Goal: Information Seeking & Learning: Check status

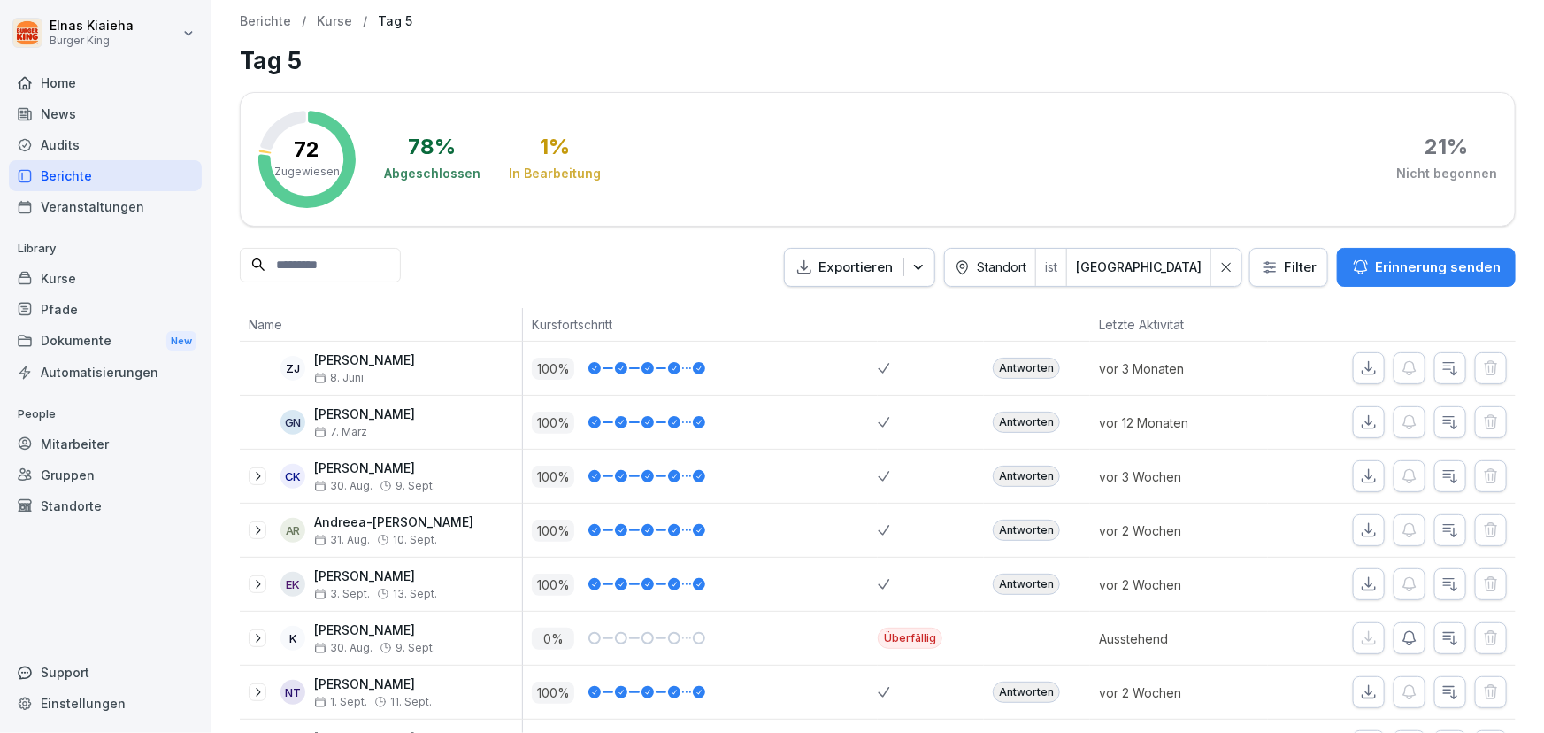
scroll to position [402, 0]
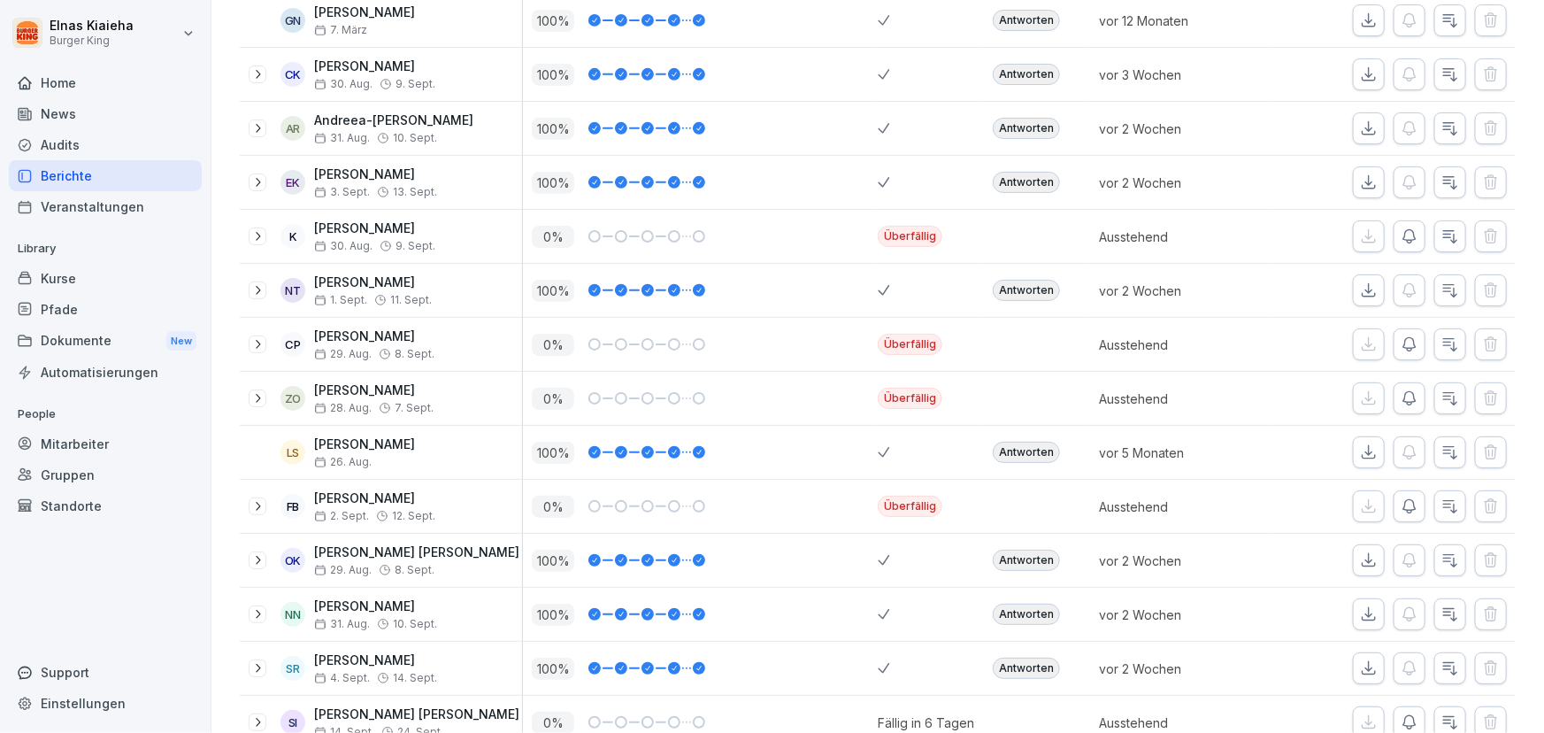
click at [70, 171] on div "Berichte" at bounding box center [105, 175] width 193 height 31
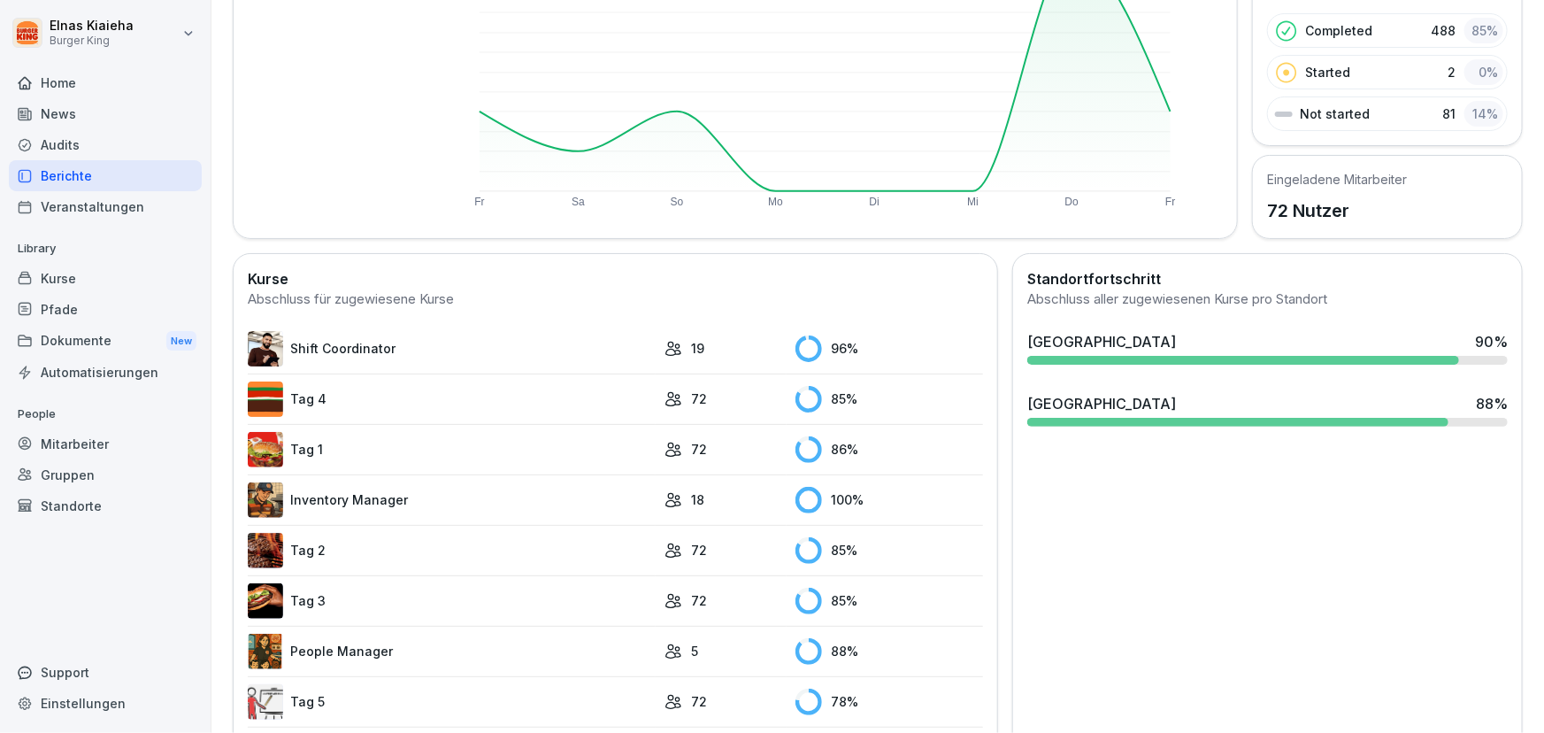
scroll to position [321, 0]
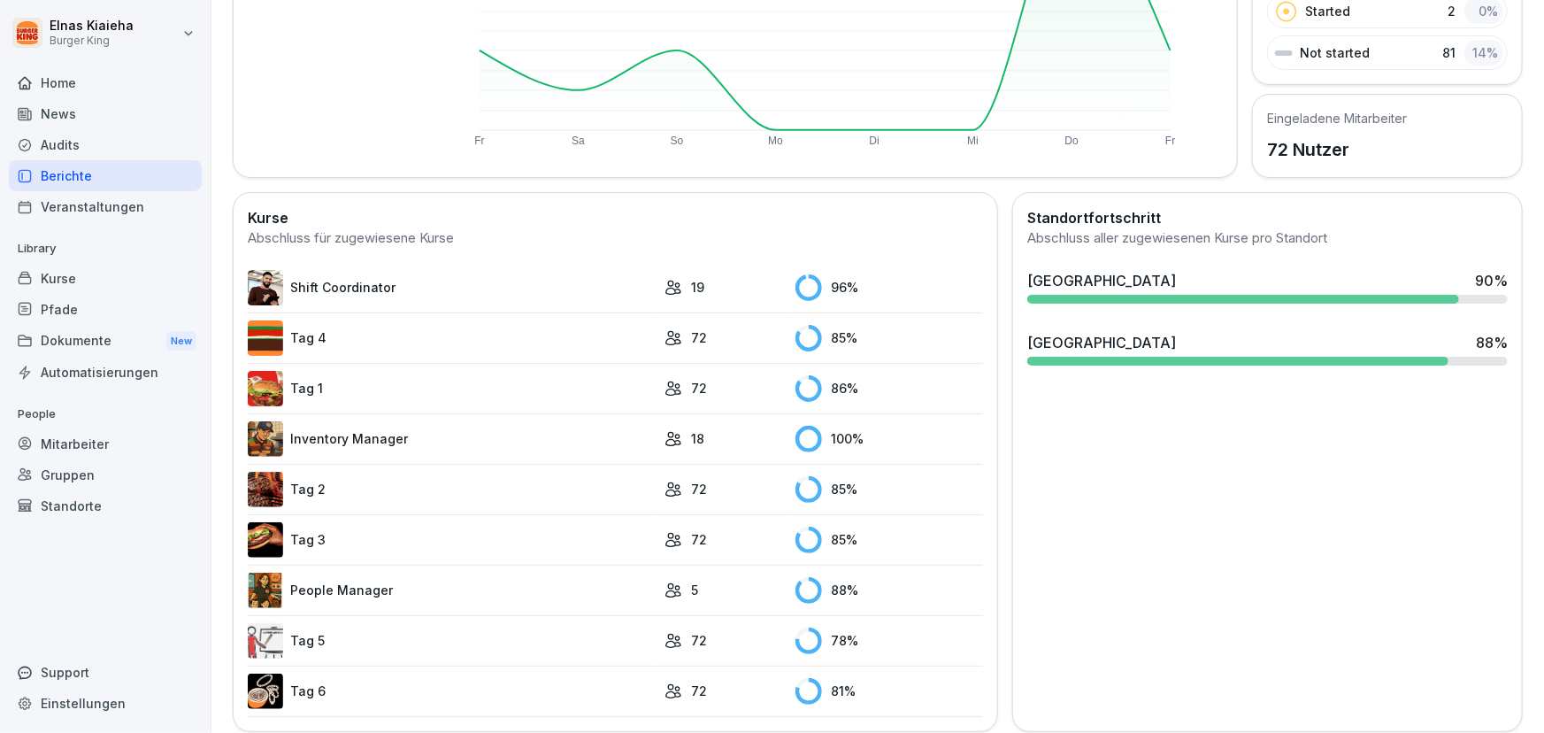
click at [341, 628] on link "Tag 5" at bounding box center [452, 640] width 408 height 35
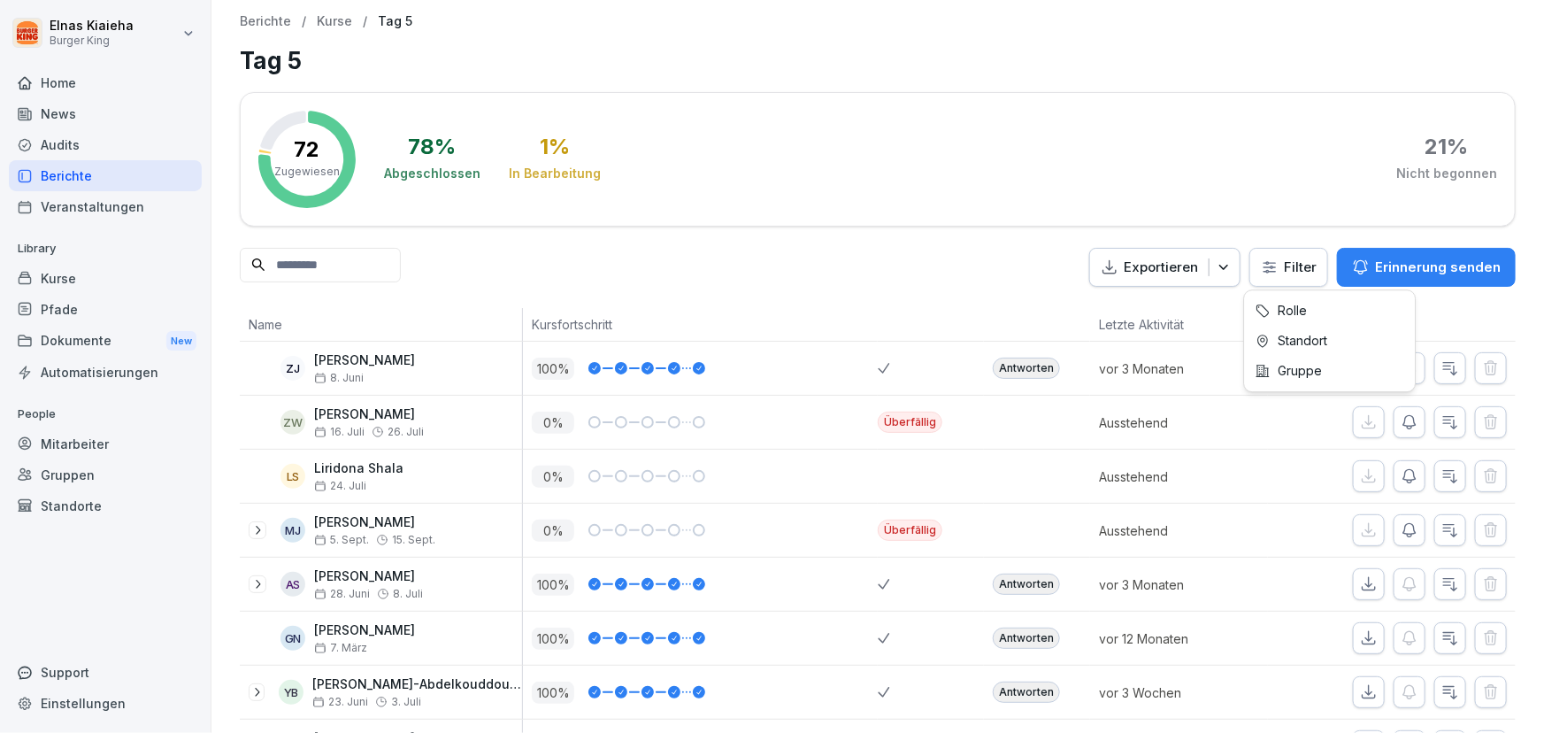
click at [1259, 269] on html "Elnas Kiaieha Burger King Home News Audits Berichte Veranstaltungen Library Kur…" at bounding box center [772, 366] width 1544 height 733
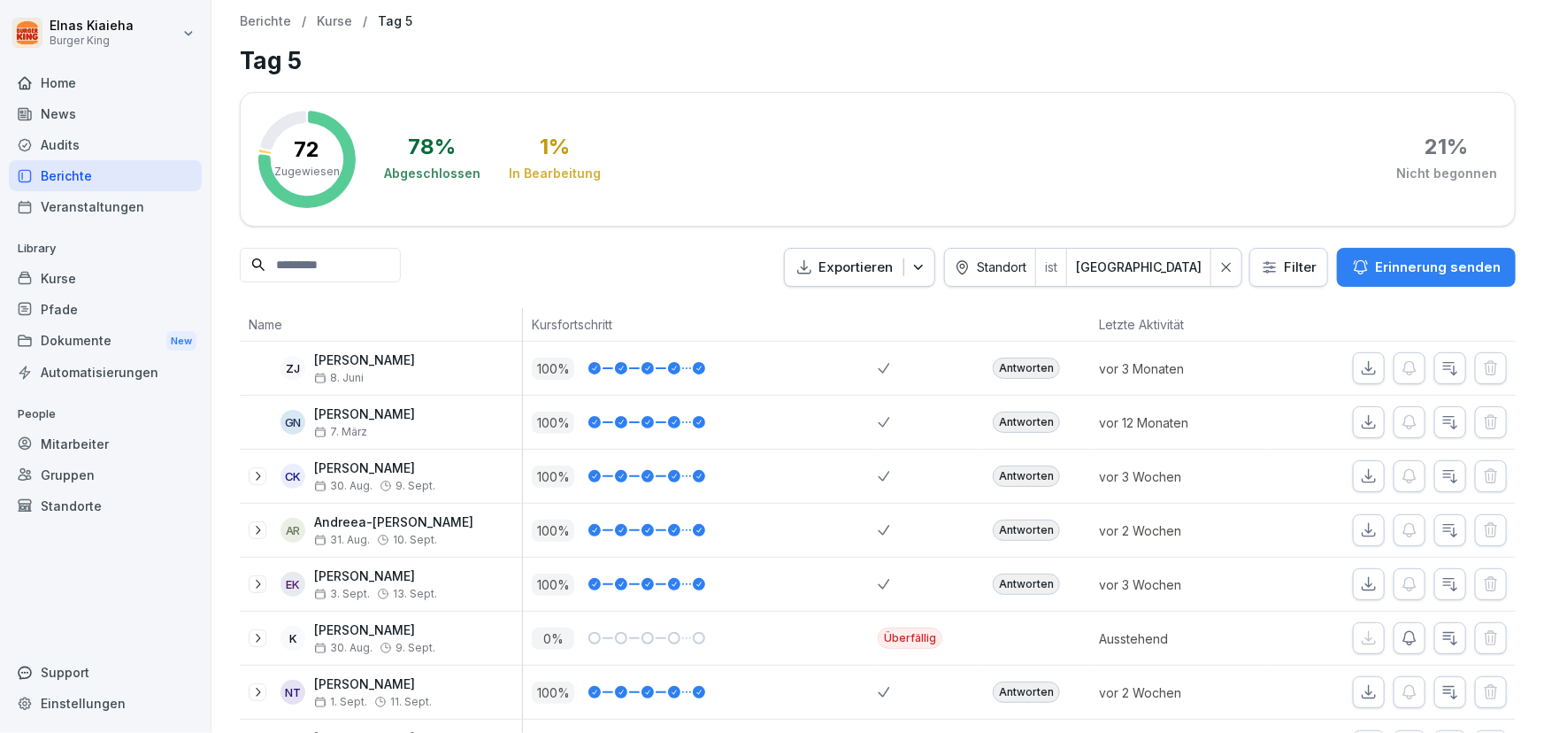
click at [289, 270] on input at bounding box center [320, 265] width 161 height 35
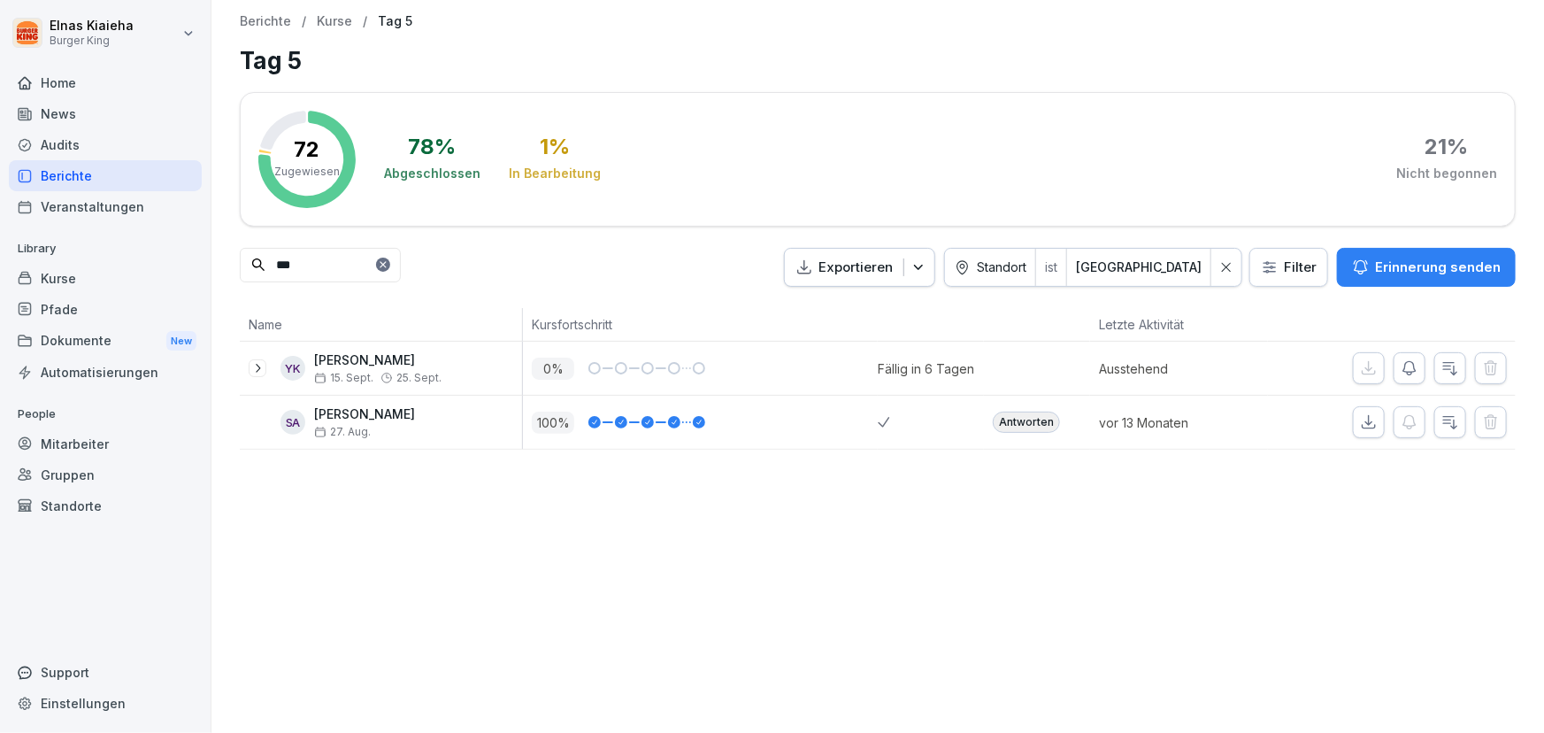
type input "***"
click at [83, 119] on div "News" at bounding box center [105, 113] width 193 height 31
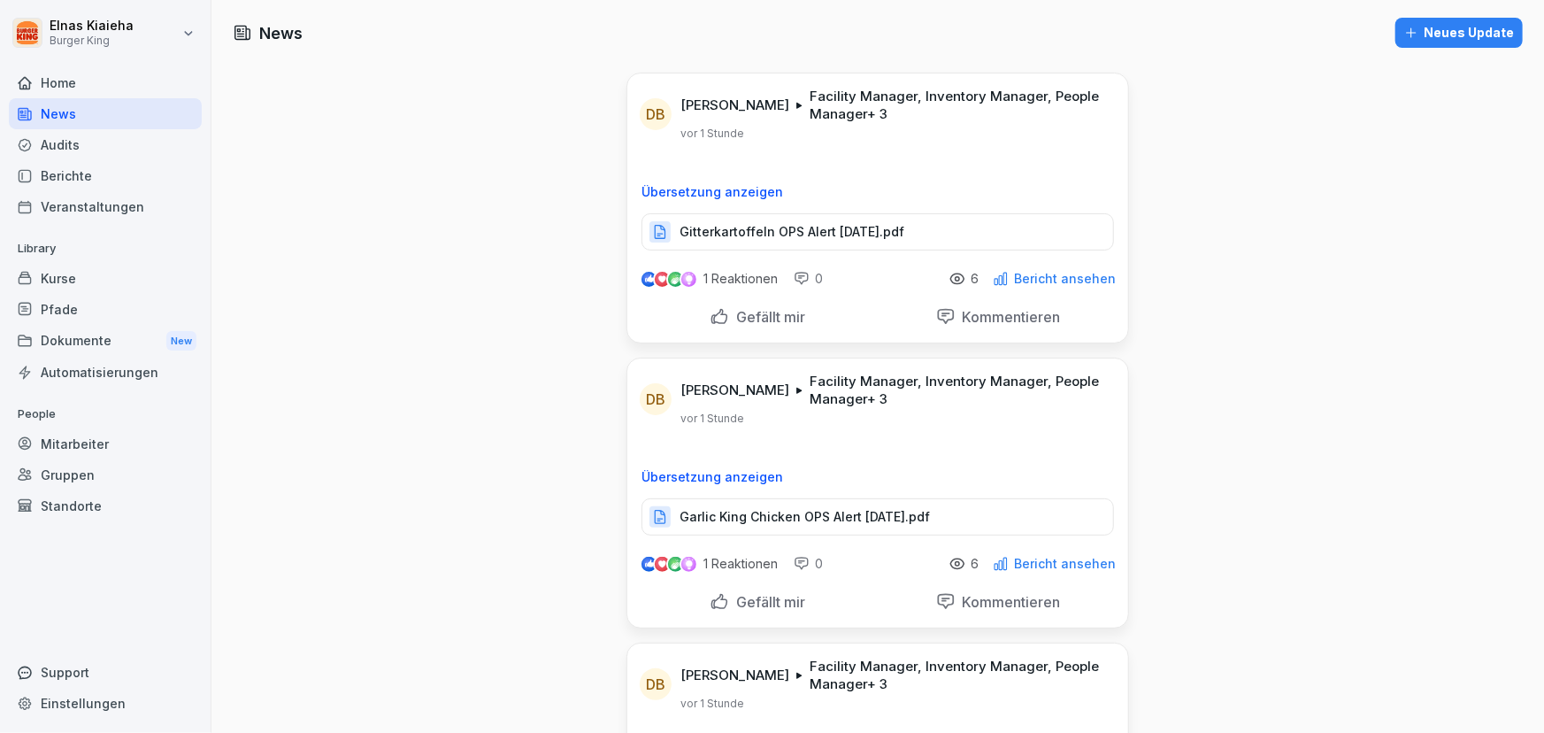
click at [741, 231] on p "Gitterkartoffeln OPS Alert Sep 25.pdf" at bounding box center [792, 232] width 225 height 18
click at [711, 520] on p "Garlic King Chicken OPS Alert Sep 25.pdf" at bounding box center [805, 517] width 250 height 18
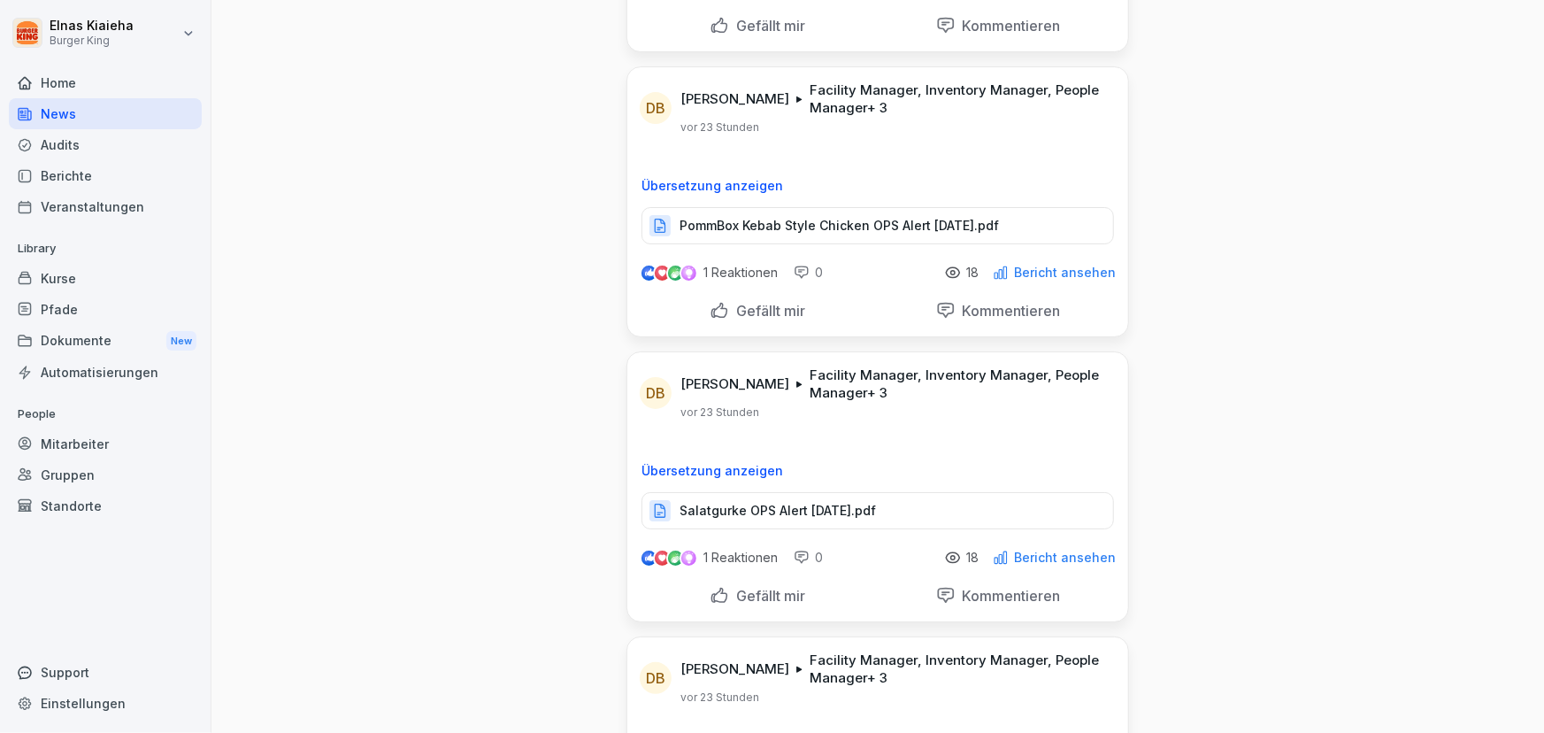
scroll to position [3057, 0]
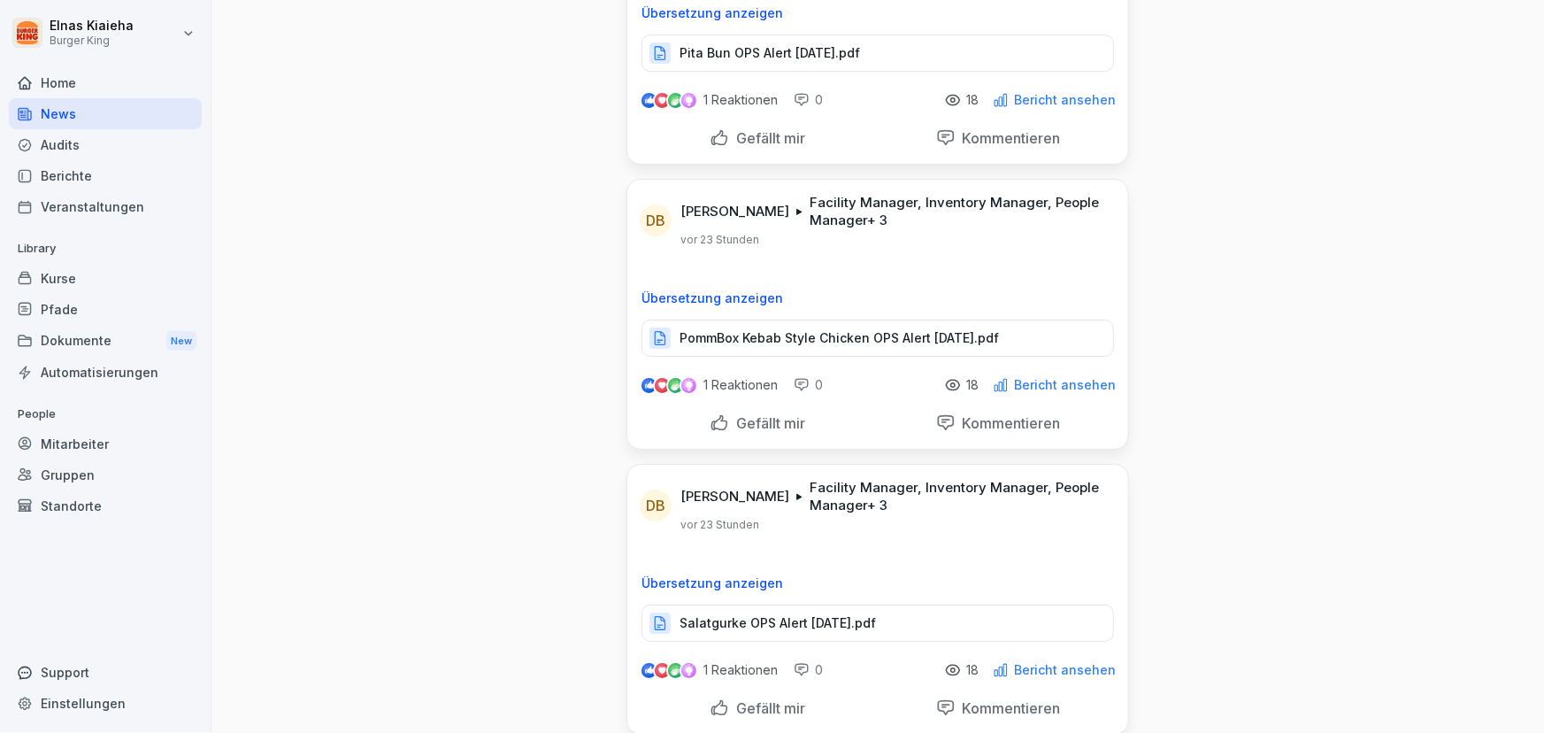
click at [133, 110] on div "News" at bounding box center [105, 113] width 193 height 31
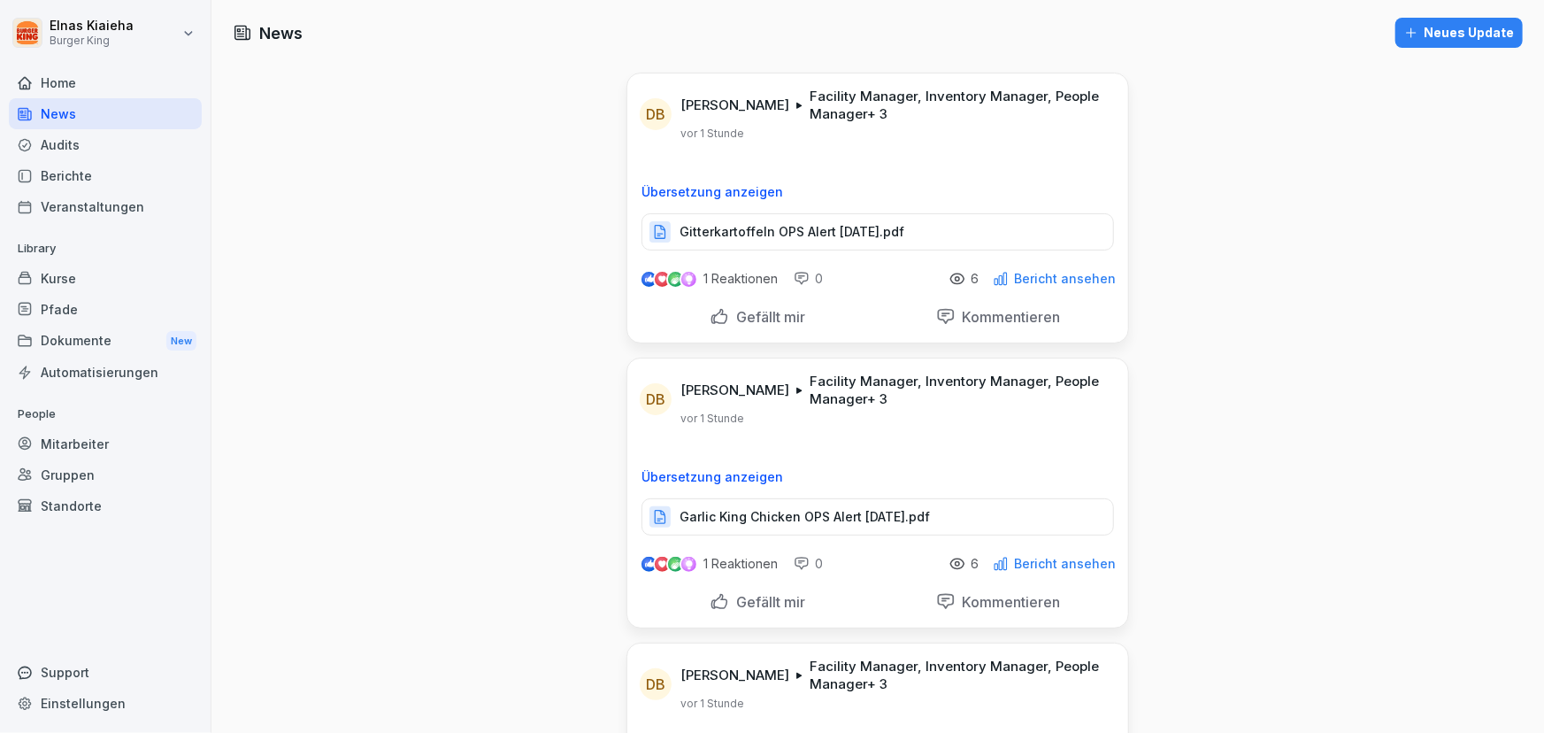
click at [82, 171] on div "Berichte" at bounding box center [105, 175] width 193 height 31
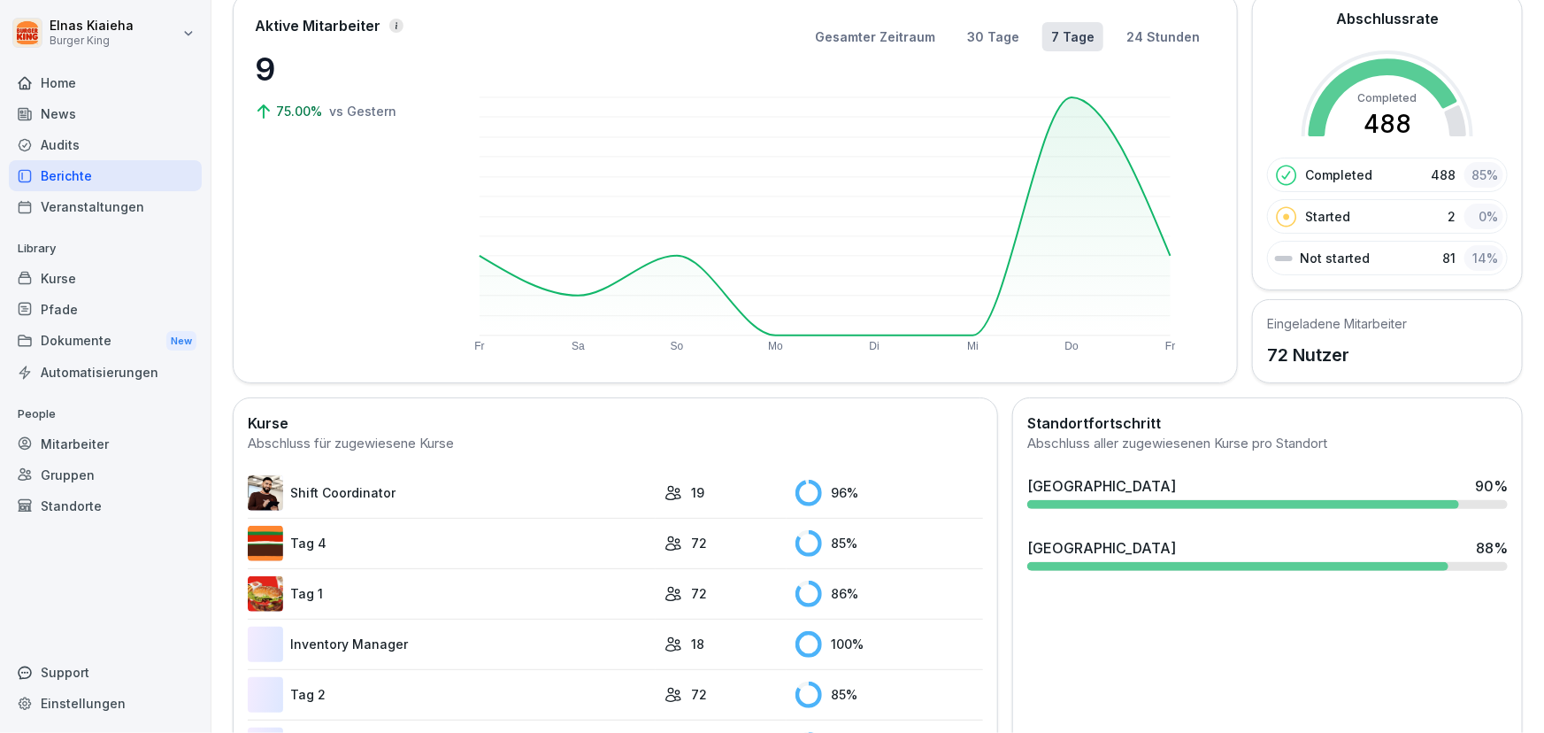
scroll to position [321, 0]
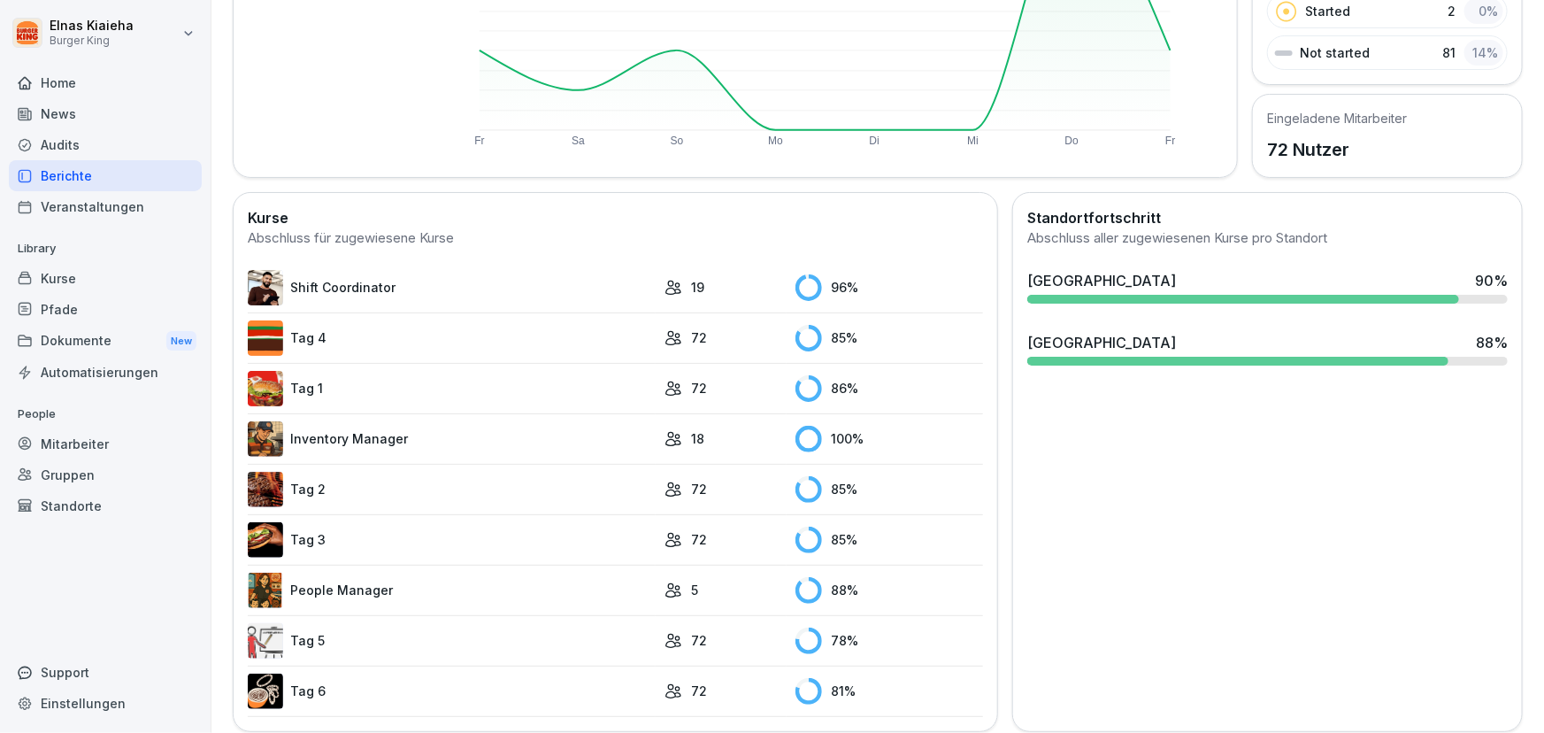
click at [367, 641] on link "Tag 5" at bounding box center [452, 640] width 408 height 35
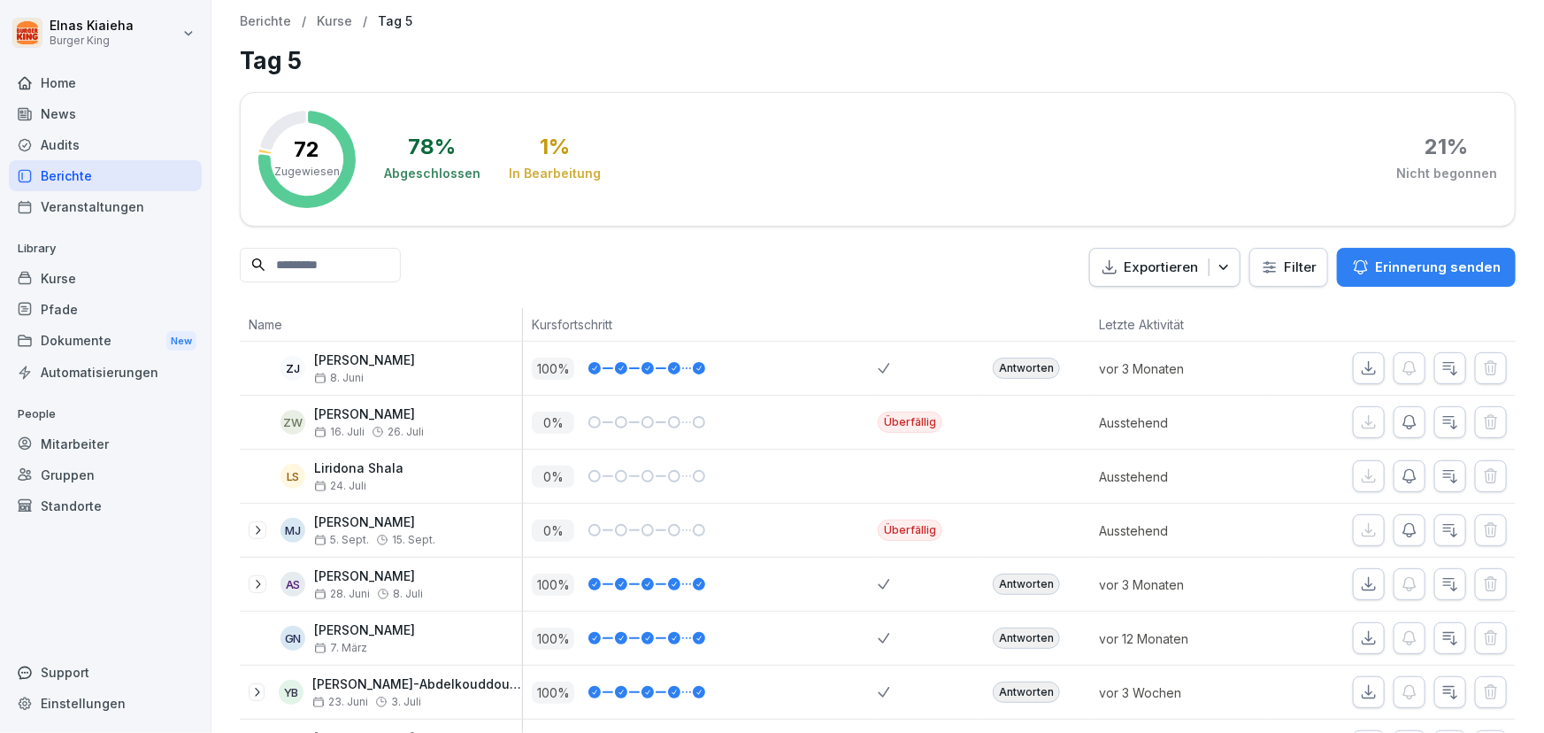
click at [330, 265] on input at bounding box center [320, 265] width 161 height 35
type input "***"
click at [298, 266] on input at bounding box center [320, 265] width 161 height 35
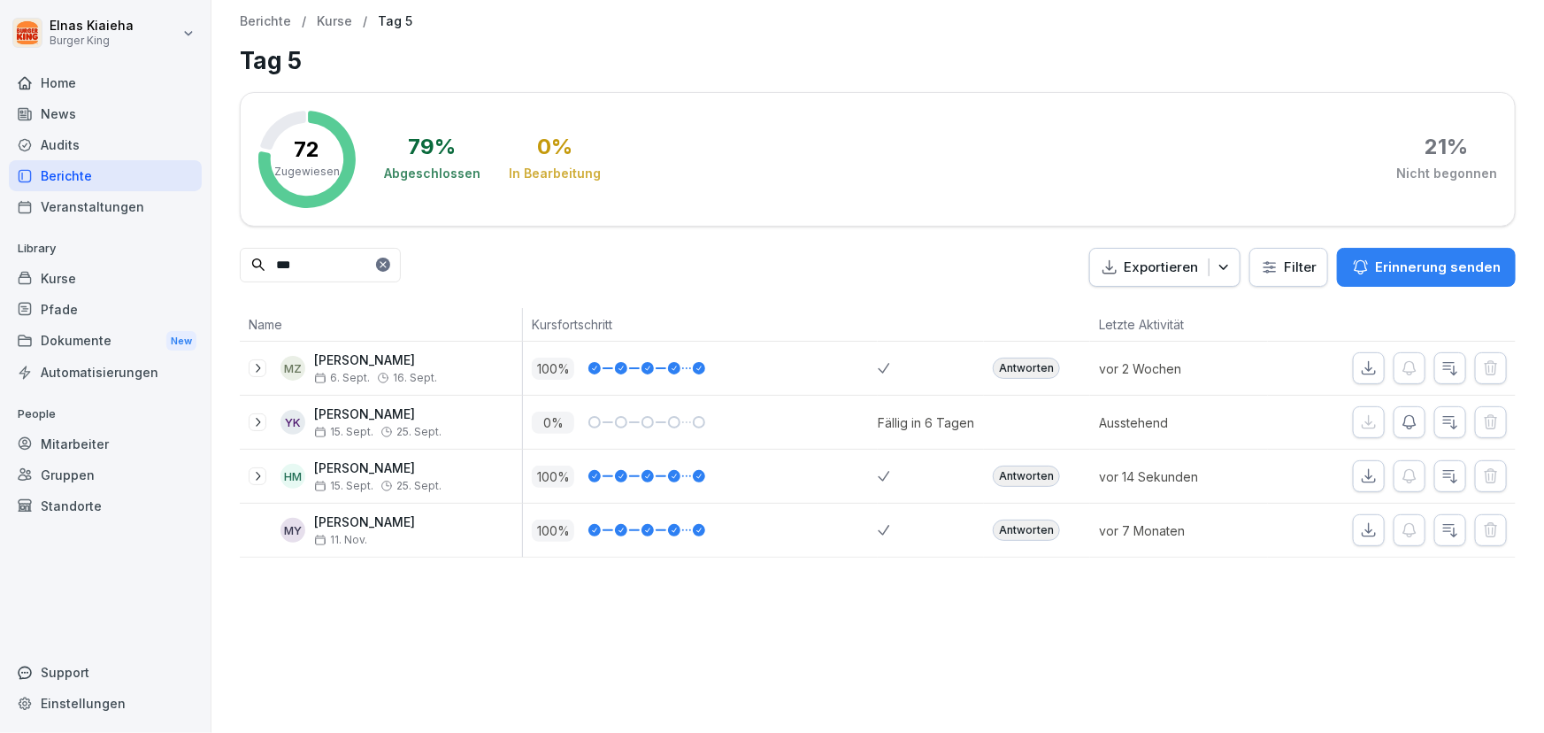
type input "***"
click at [357, 472] on p "[PERSON_NAME]" at bounding box center [377, 468] width 127 height 15
drag, startPoint x: 879, startPoint y: 488, endPoint x: 1057, endPoint y: 529, distance: 182.7
click at [656, 504] on tbody "MZ [PERSON_NAME] 6. Sept. [DATE] % Antworten [DATE] YK [PERSON_NAME] [DATE]. Se…" at bounding box center [878, 450] width 1276 height 216
click at [1166, 516] on div "vor 7 Monaten" at bounding box center [1178, 530] width 177 height 53
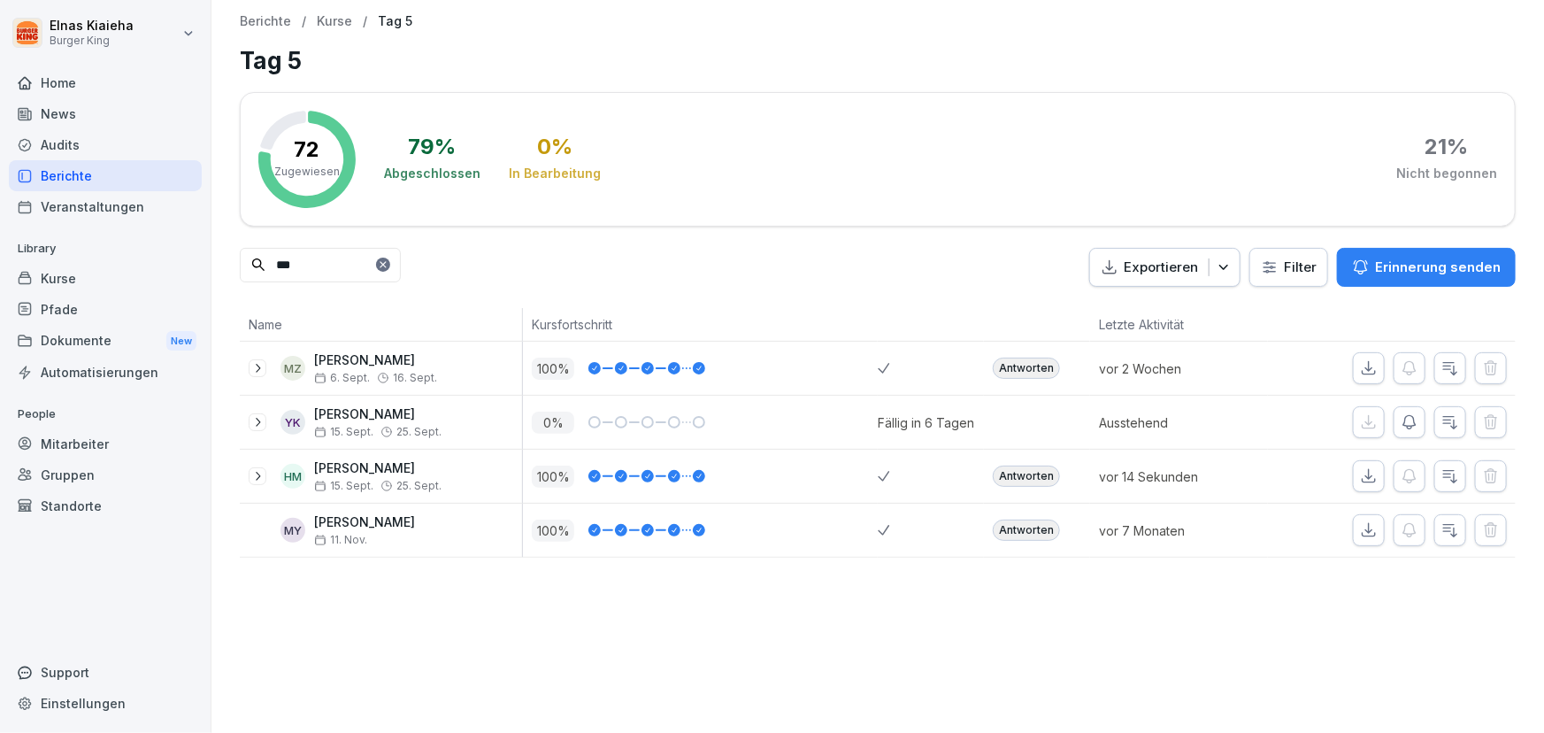
click at [143, 181] on div "Berichte" at bounding box center [105, 175] width 193 height 31
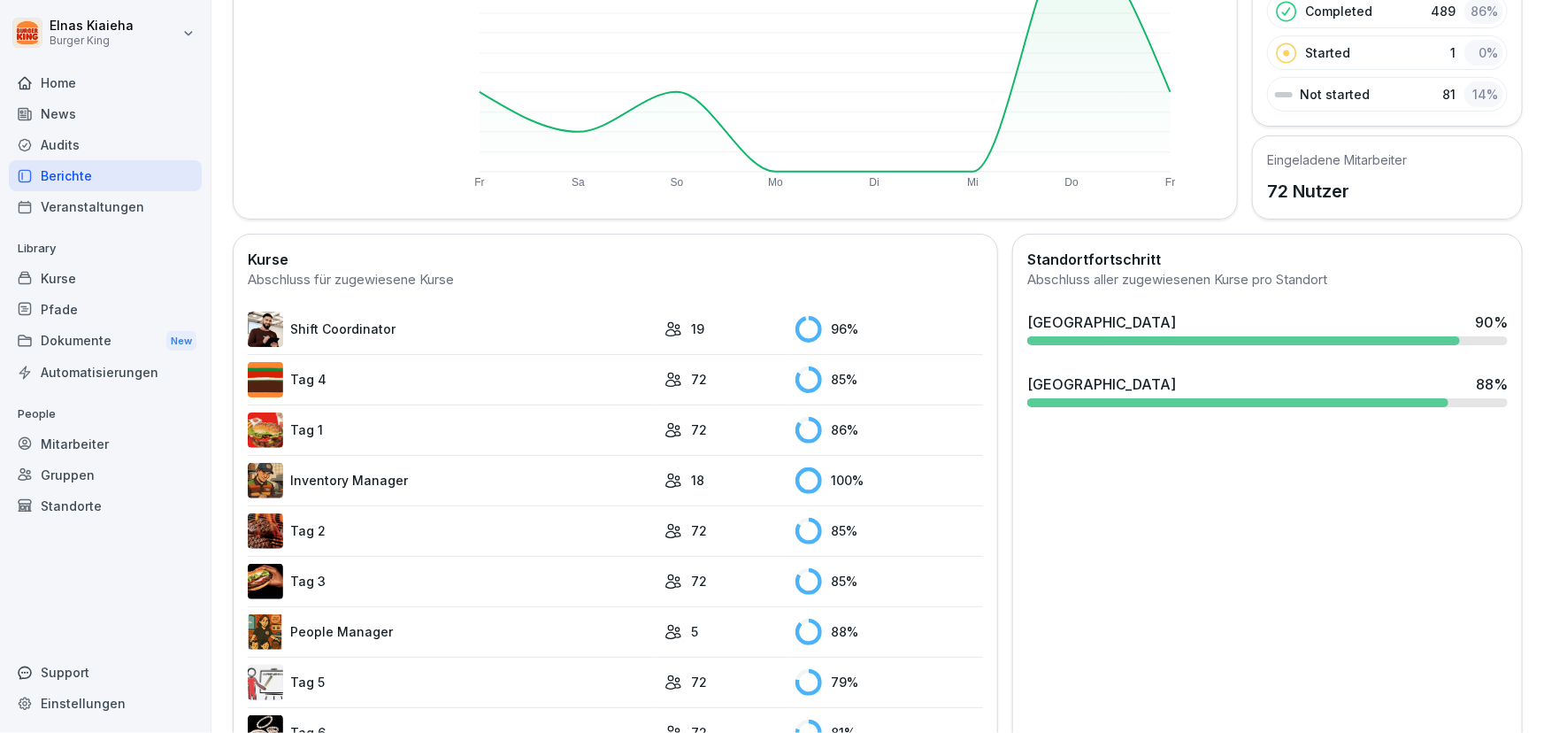
scroll to position [343, 0]
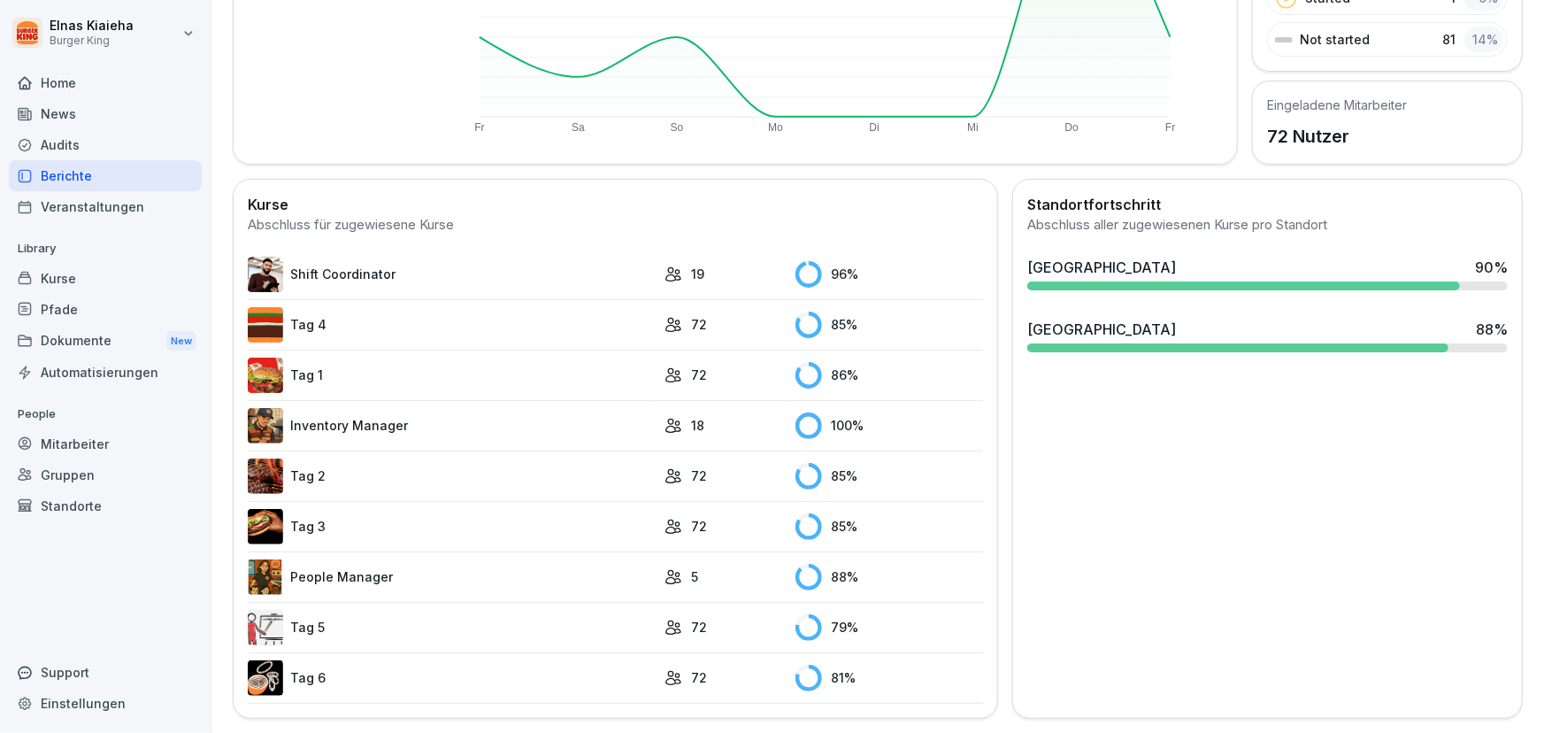
click at [376, 564] on link "People Manager" at bounding box center [452, 576] width 408 height 35
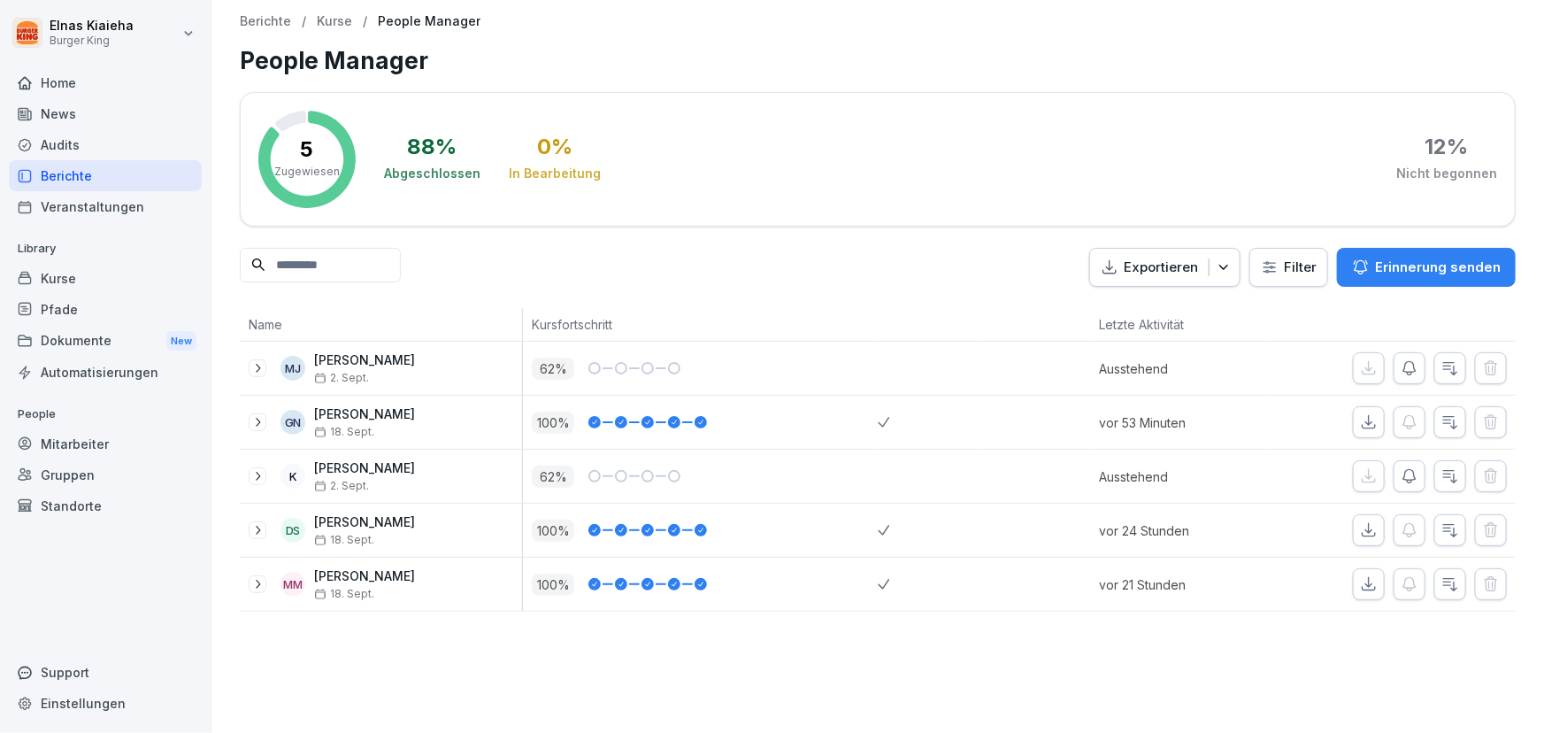
click at [94, 168] on div "Berichte" at bounding box center [105, 175] width 193 height 31
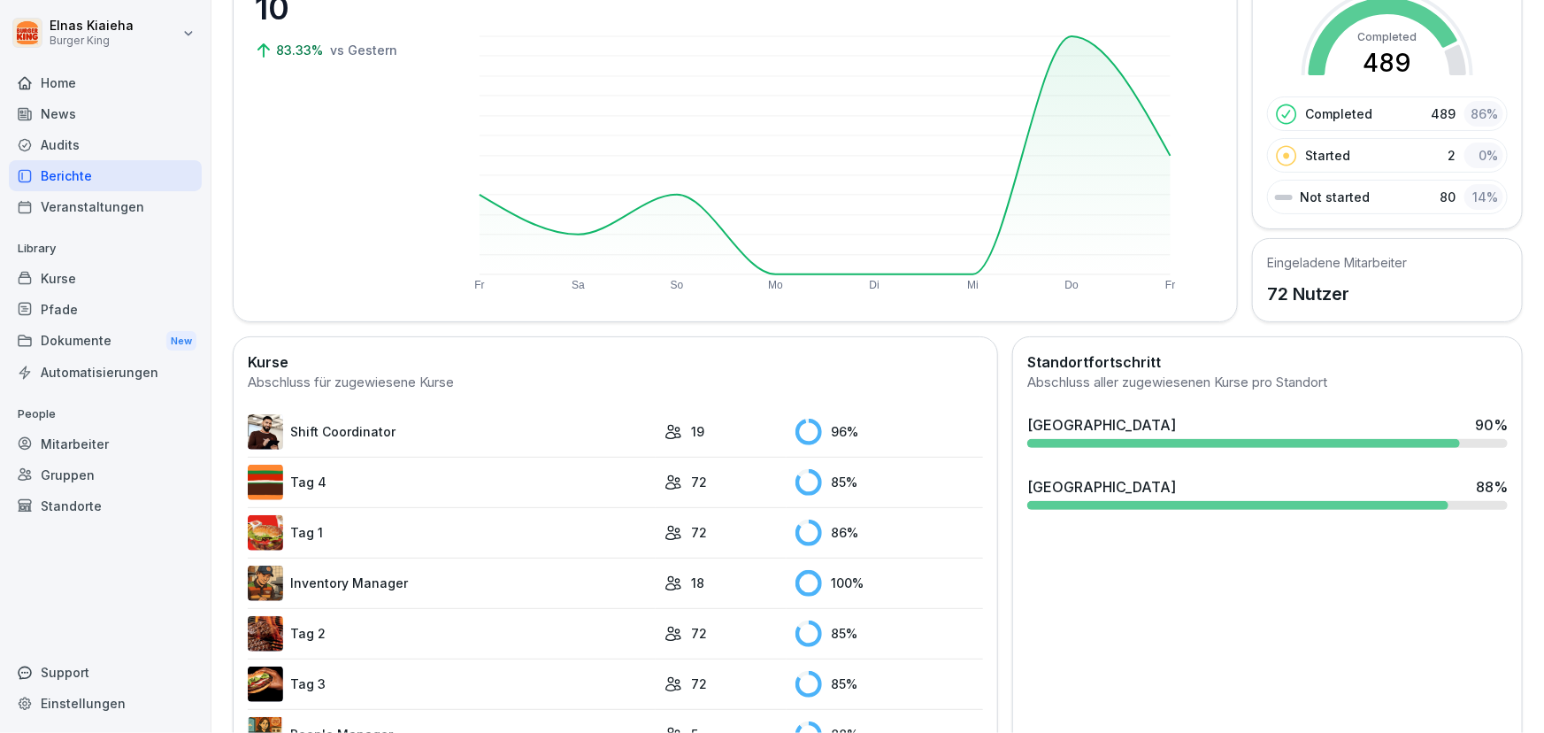
scroll to position [241, 0]
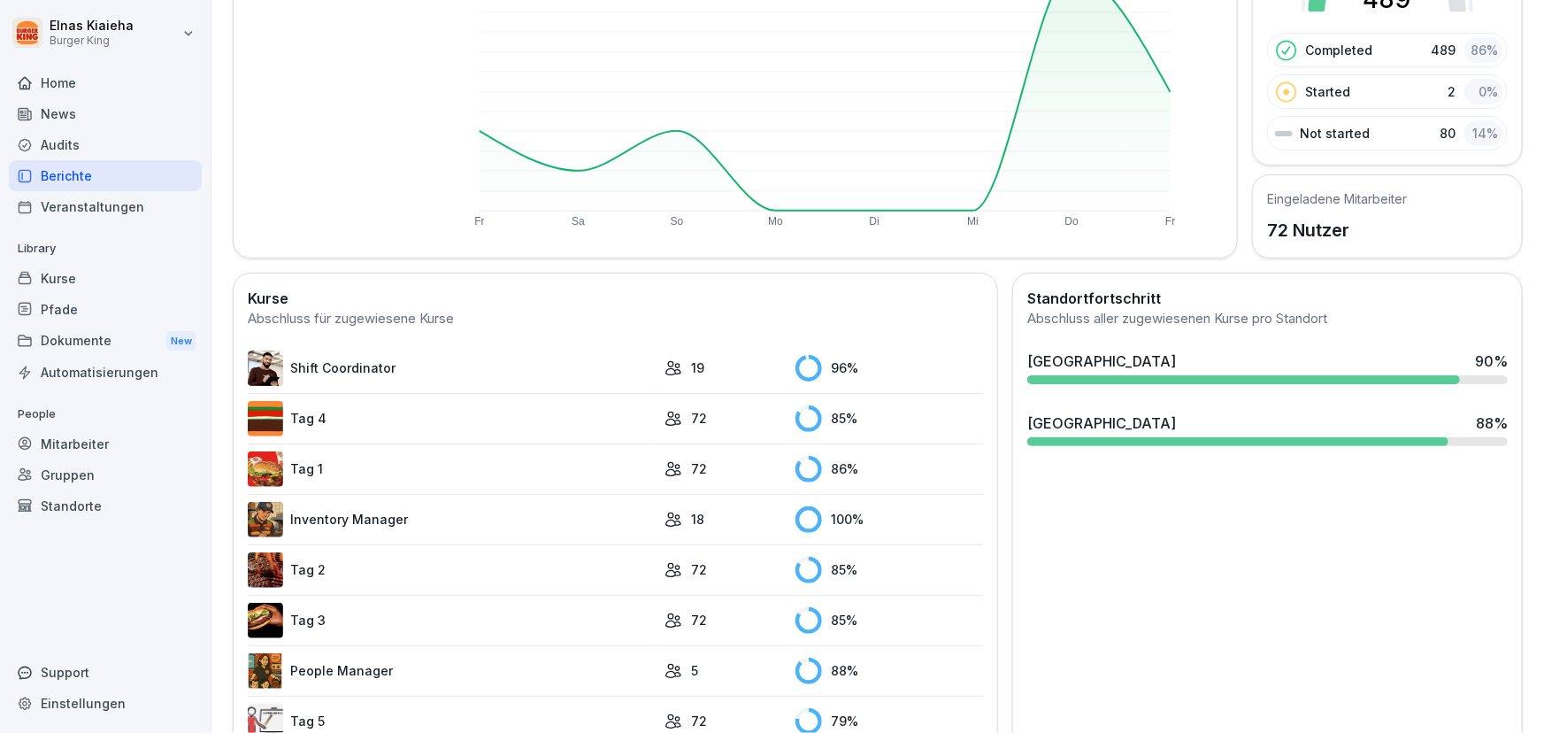
click at [296, 566] on link "Tag 2" at bounding box center [452, 569] width 408 height 35
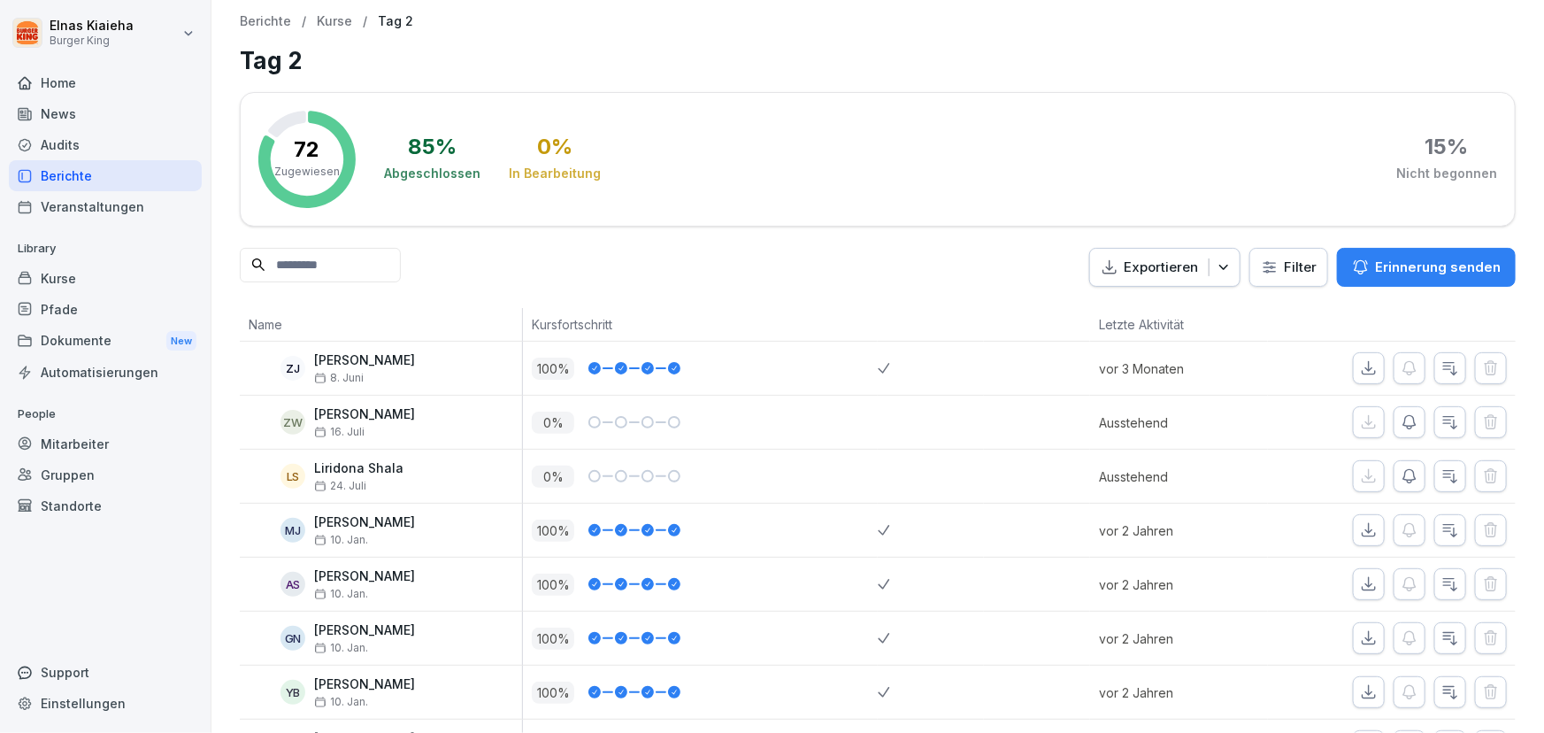
click at [1265, 268] on html "Elnas Kiaieha Burger King Home News Audits Berichte Veranstaltungen Library Kur…" at bounding box center [772, 366] width 1544 height 733
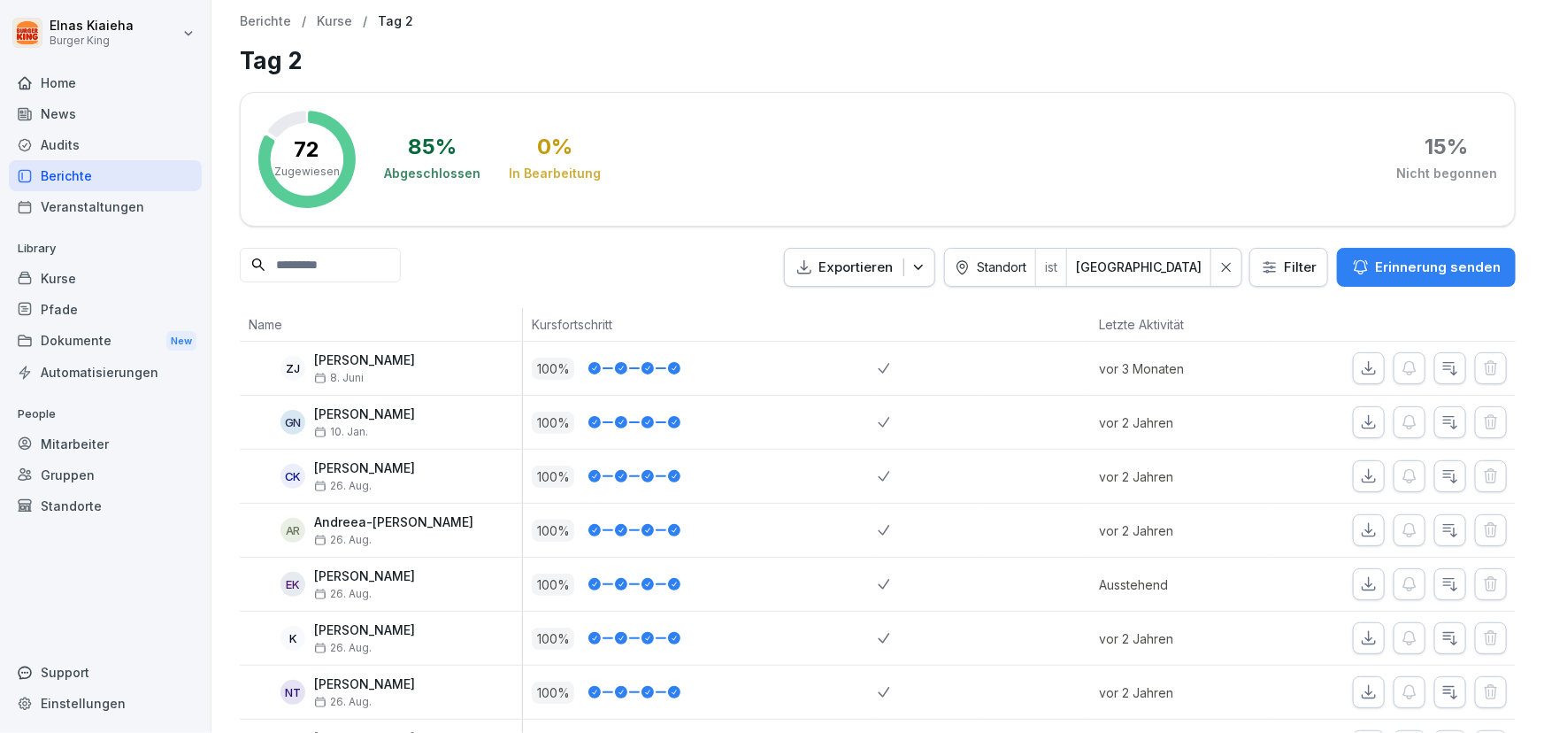
click at [304, 261] on input at bounding box center [320, 265] width 161 height 35
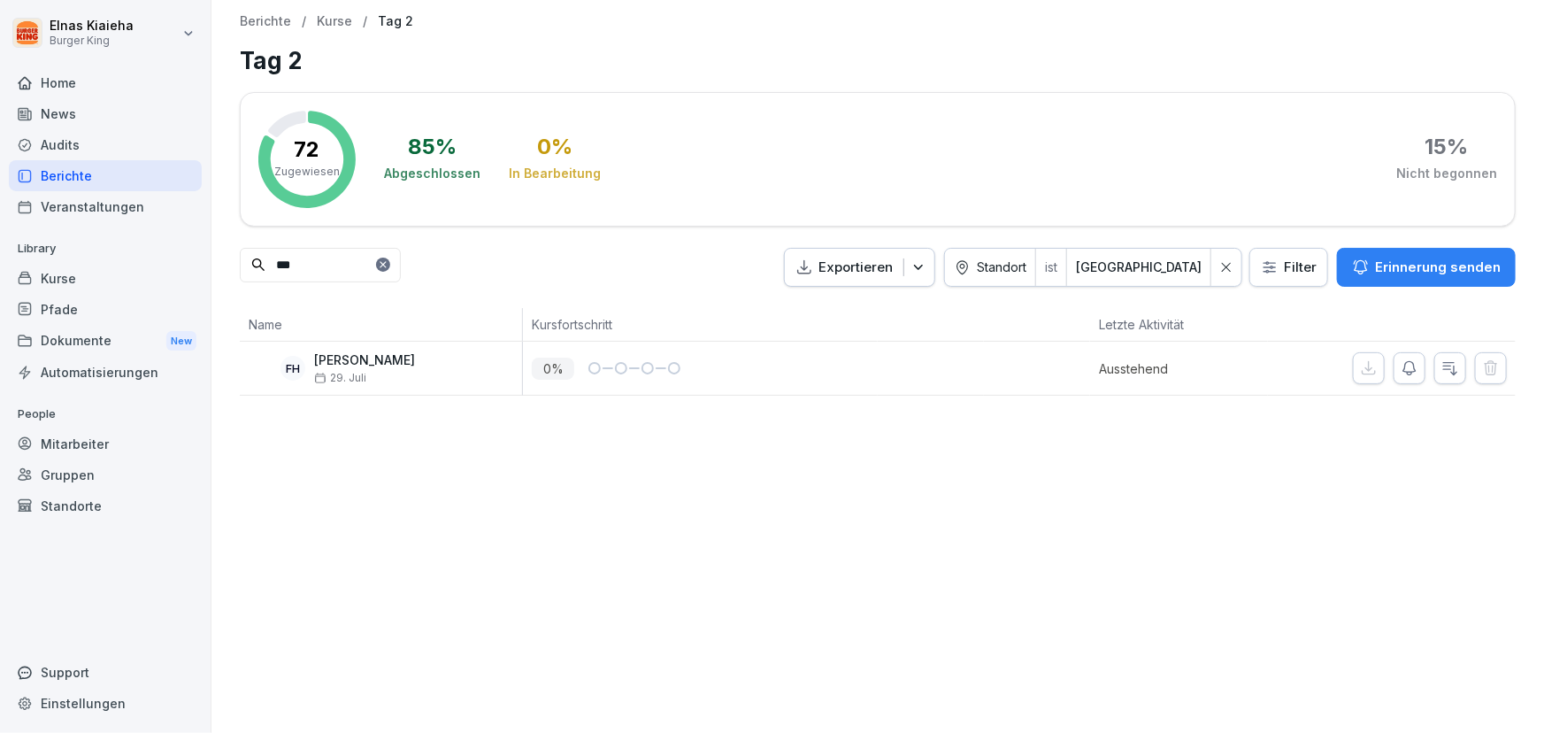
type input "***"
click at [102, 173] on div "Berichte" at bounding box center [105, 175] width 193 height 31
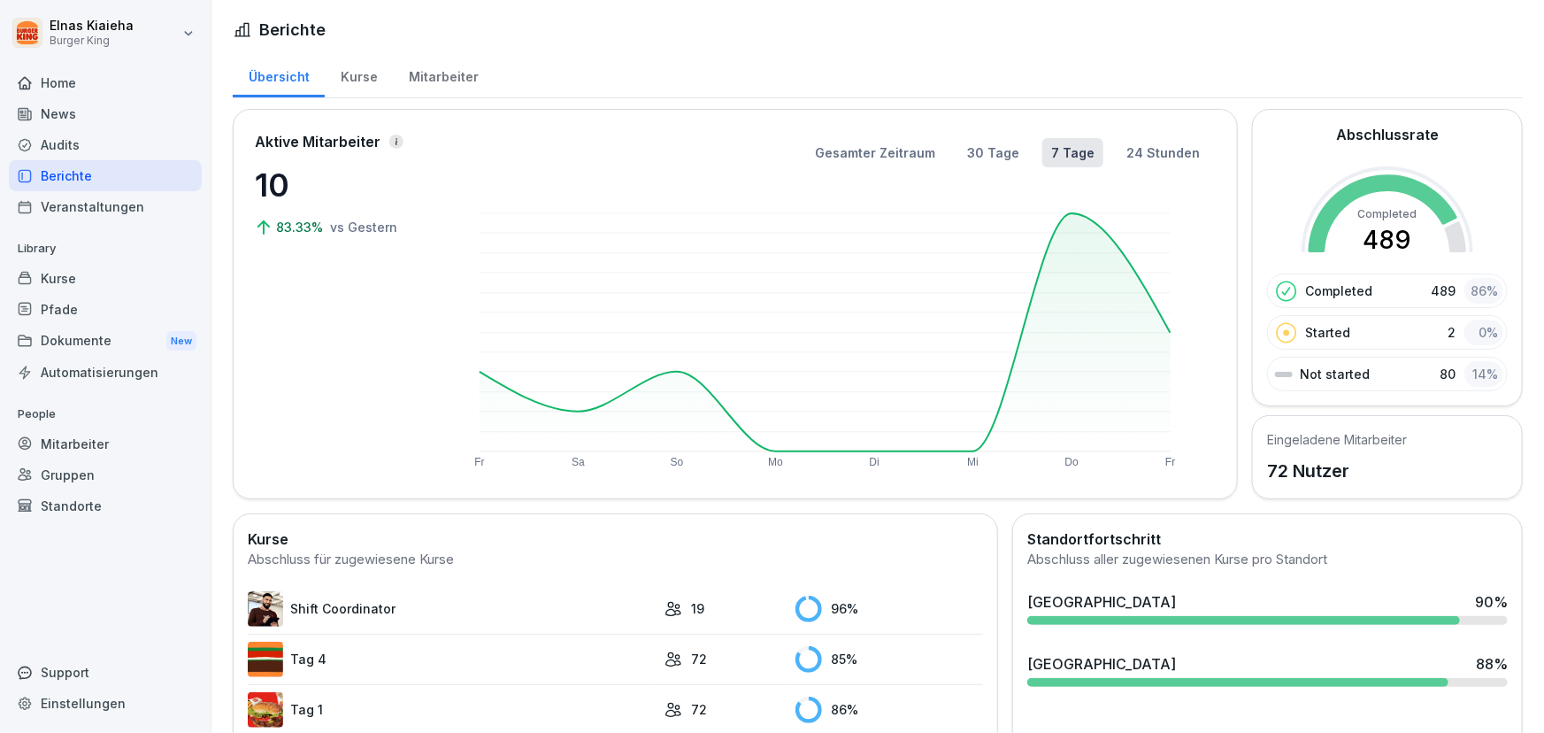
click at [319, 709] on link "Tag 1" at bounding box center [452, 709] width 408 height 35
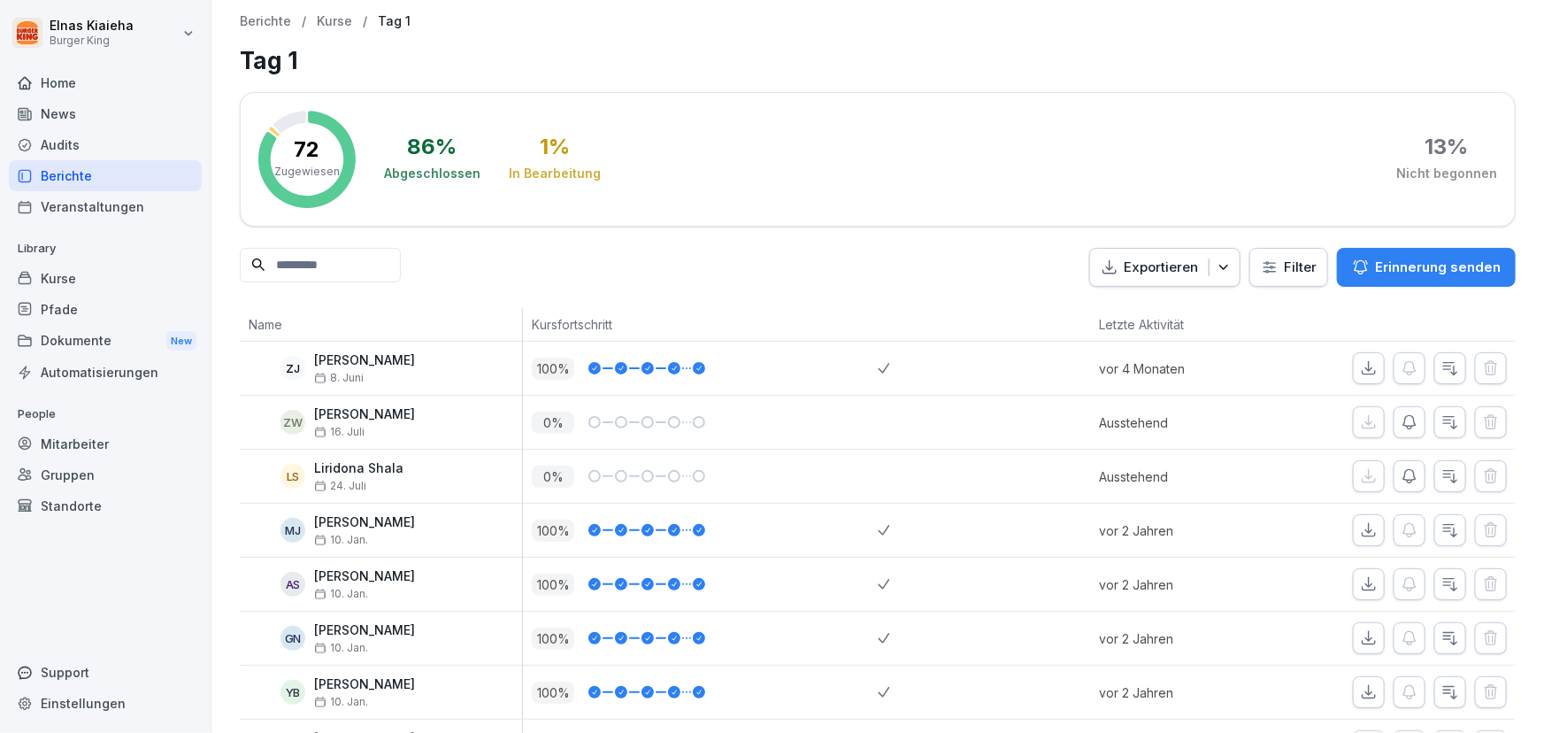
click at [341, 265] on input at bounding box center [320, 265] width 161 height 35
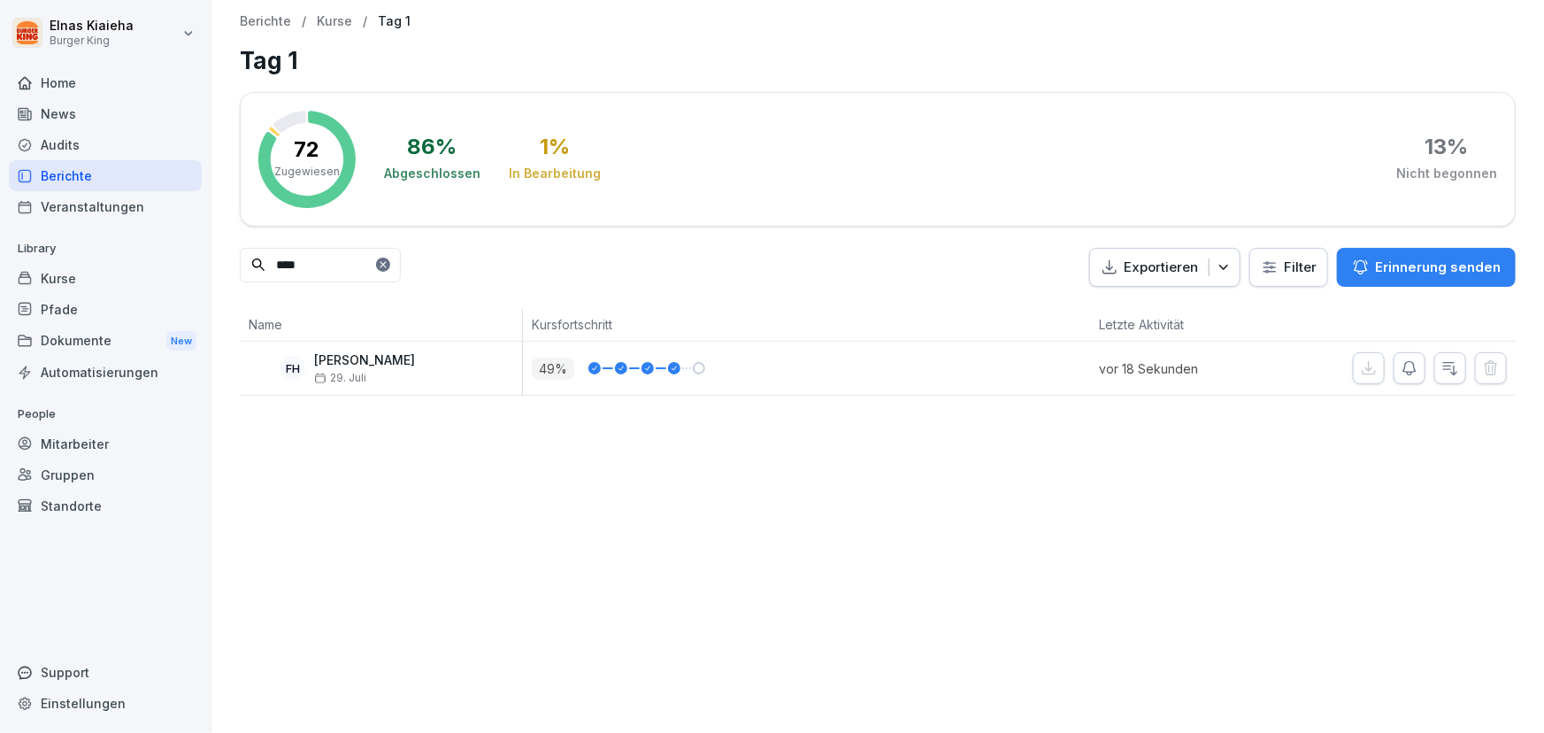
type input "****"
click at [133, 177] on div "Berichte" at bounding box center [105, 175] width 193 height 31
